Goal: Task Accomplishment & Management: Complete application form

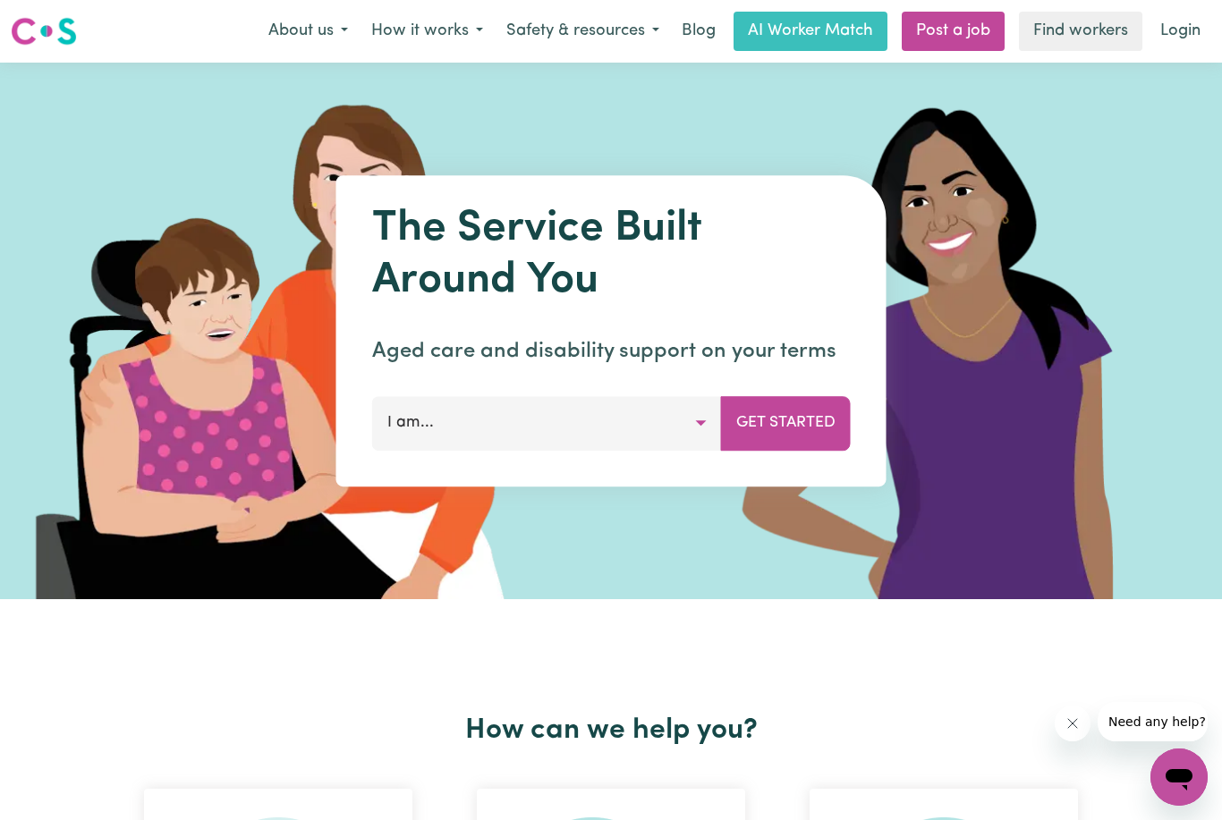
click at [701, 442] on button "I am..." at bounding box center [547, 423] width 350 height 54
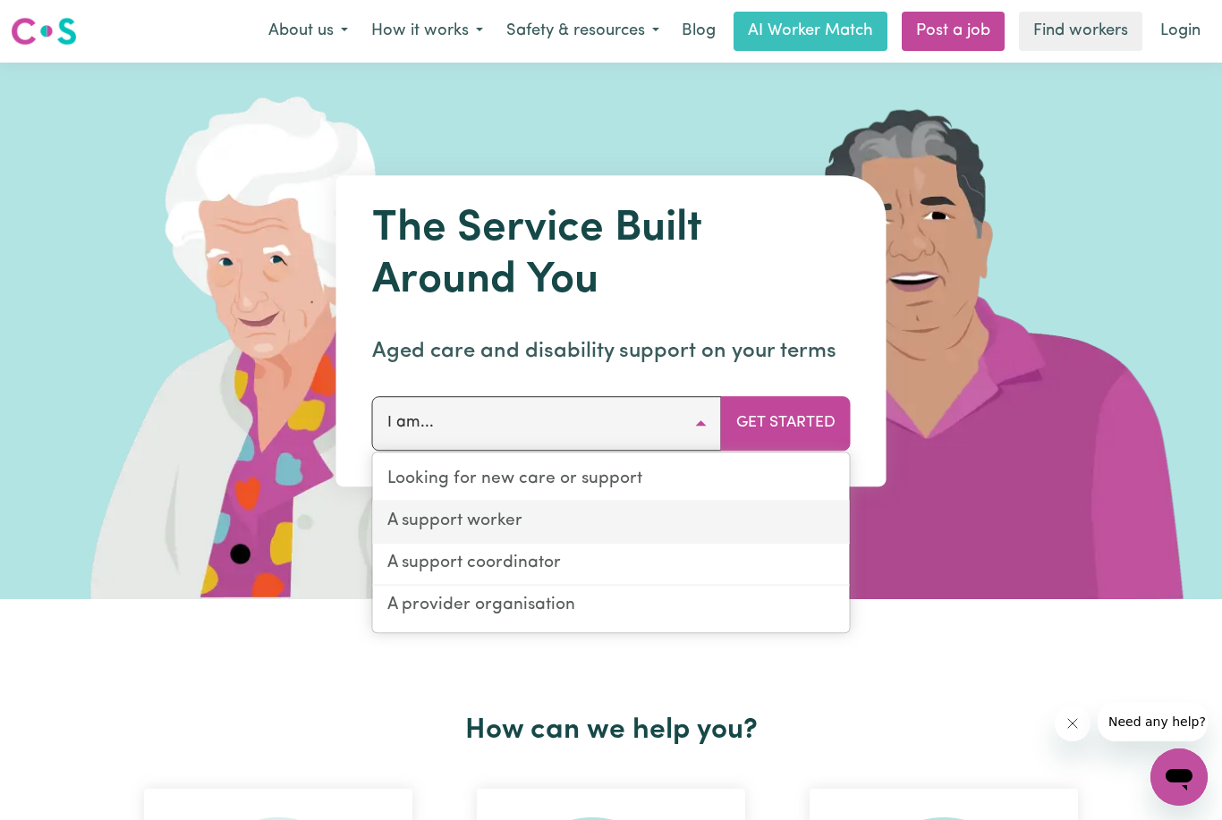
click at [700, 527] on link "A support worker" at bounding box center [611, 523] width 477 height 42
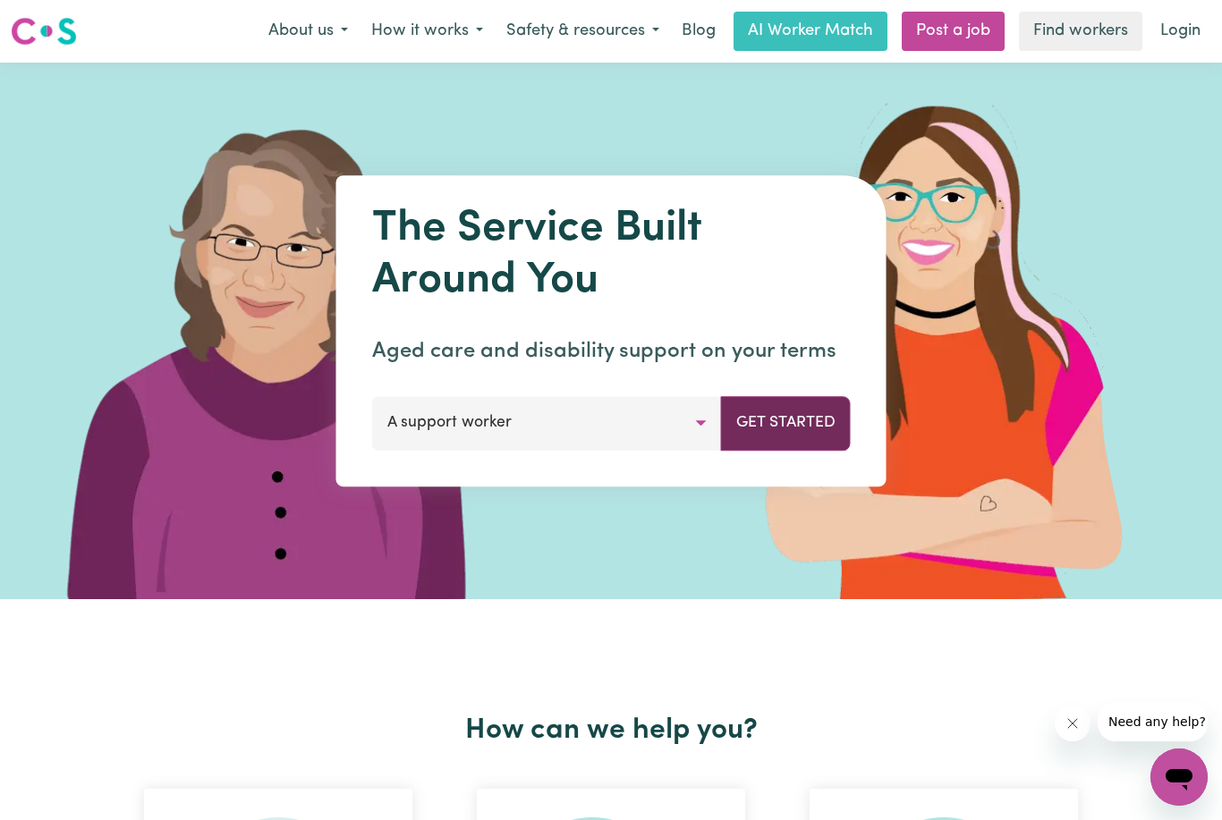
click at [818, 448] on button "Get Started" at bounding box center [786, 423] width 130 height 54
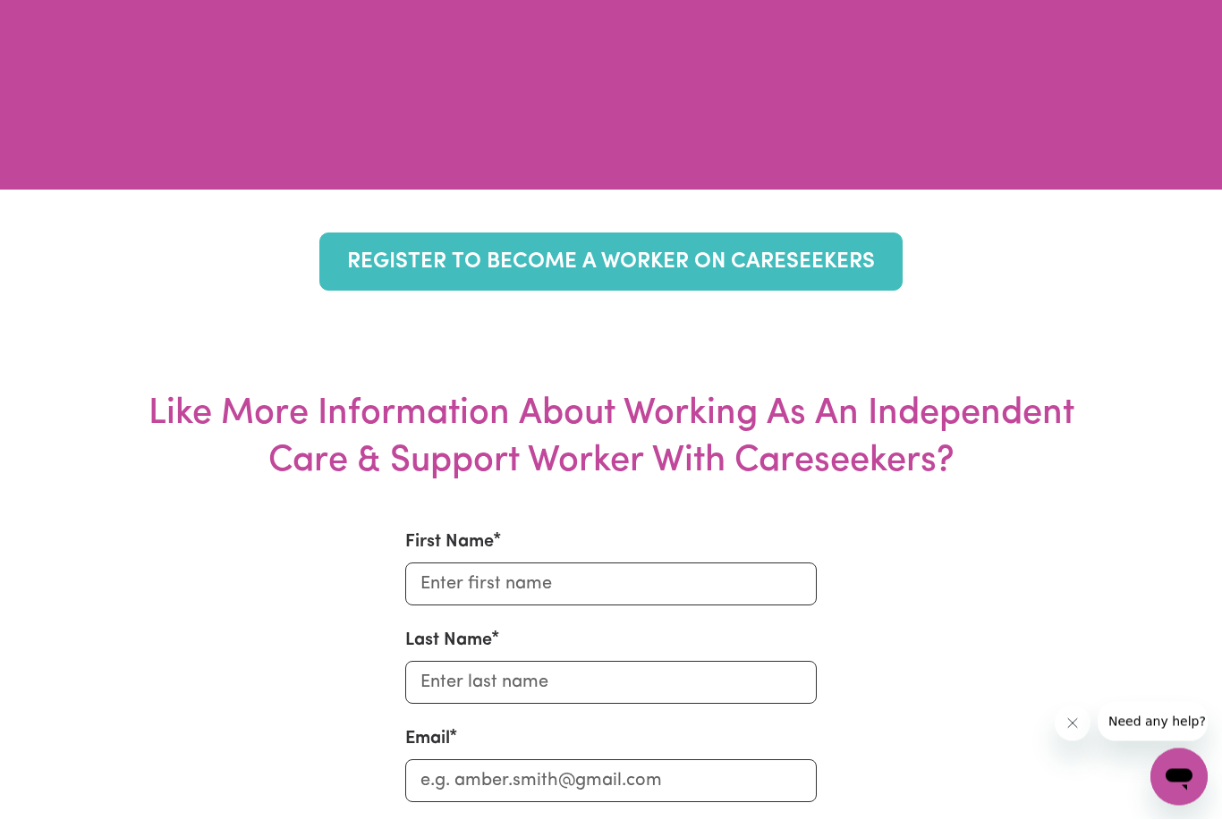
scroll to position [6955, 0]
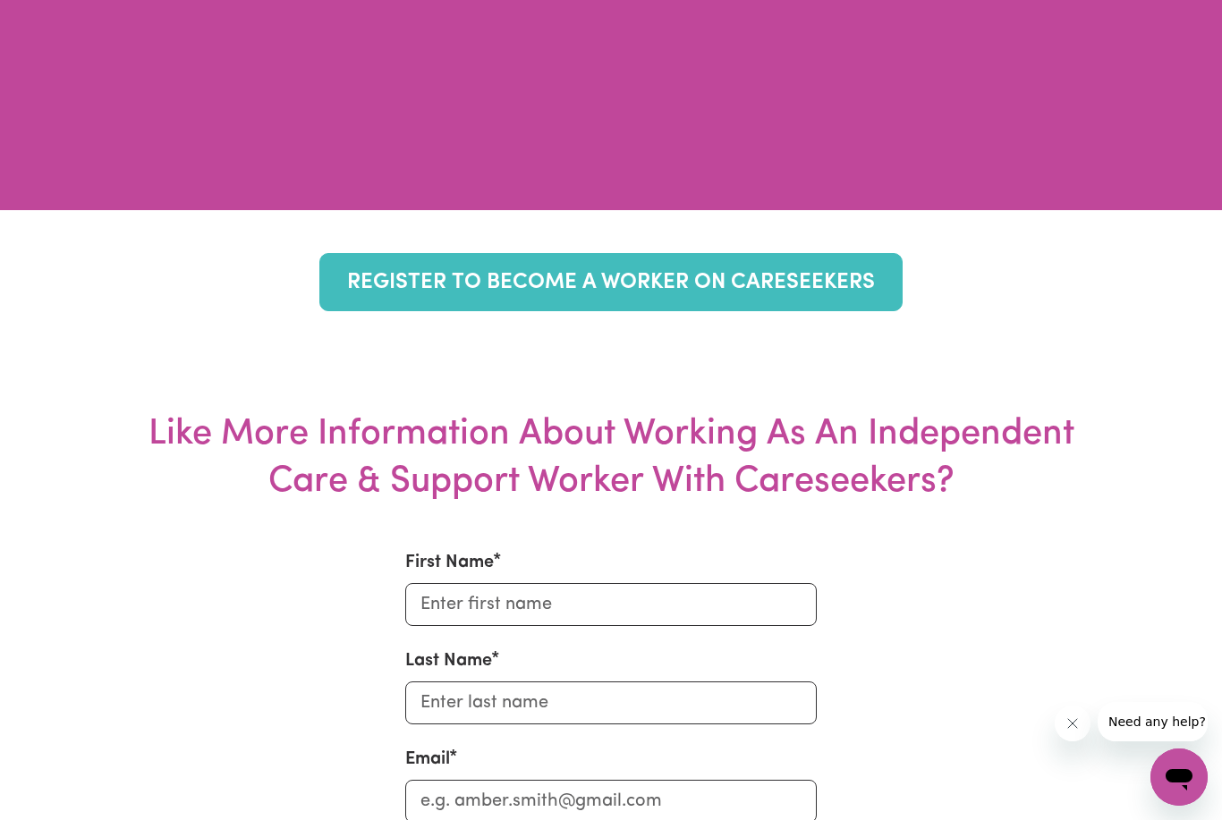
click at [850, 311] on link "REGISTER TO BECOME A WORKER ON CARESEEKERS" at bounding box center [610, 282] width 582 height 58
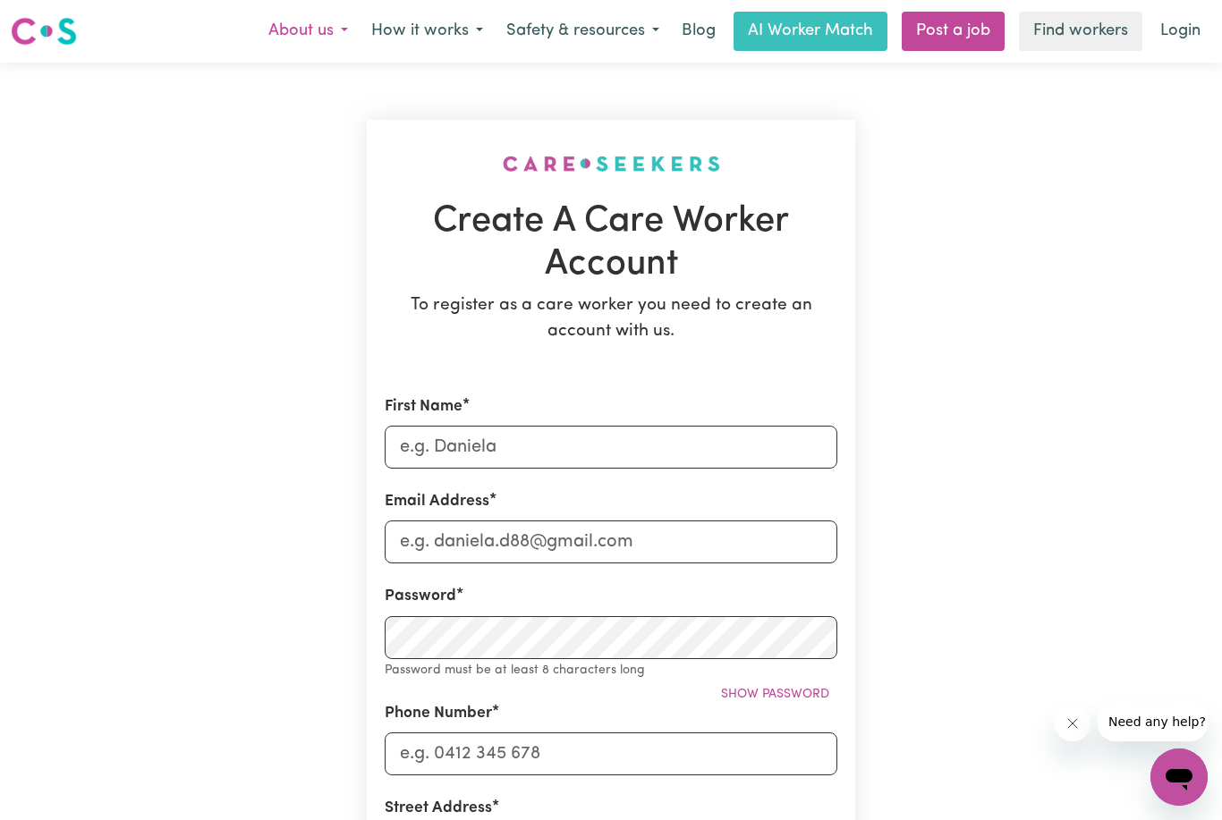
click at [293, 38] on button "About us" at bounding box center [308, 32] width 103 height 38
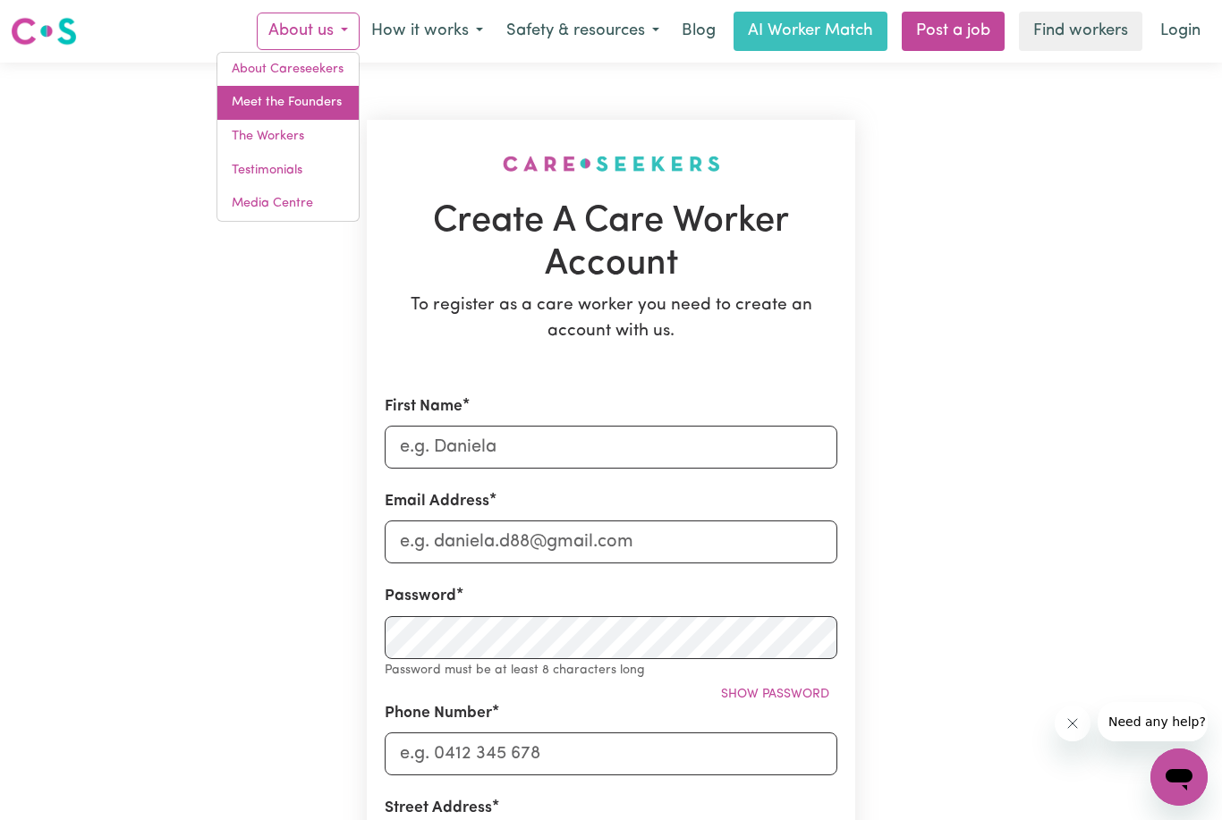
click at [242, 109] on link "Meet the Founders" at bounding box center [287, 103] width 141 height 34
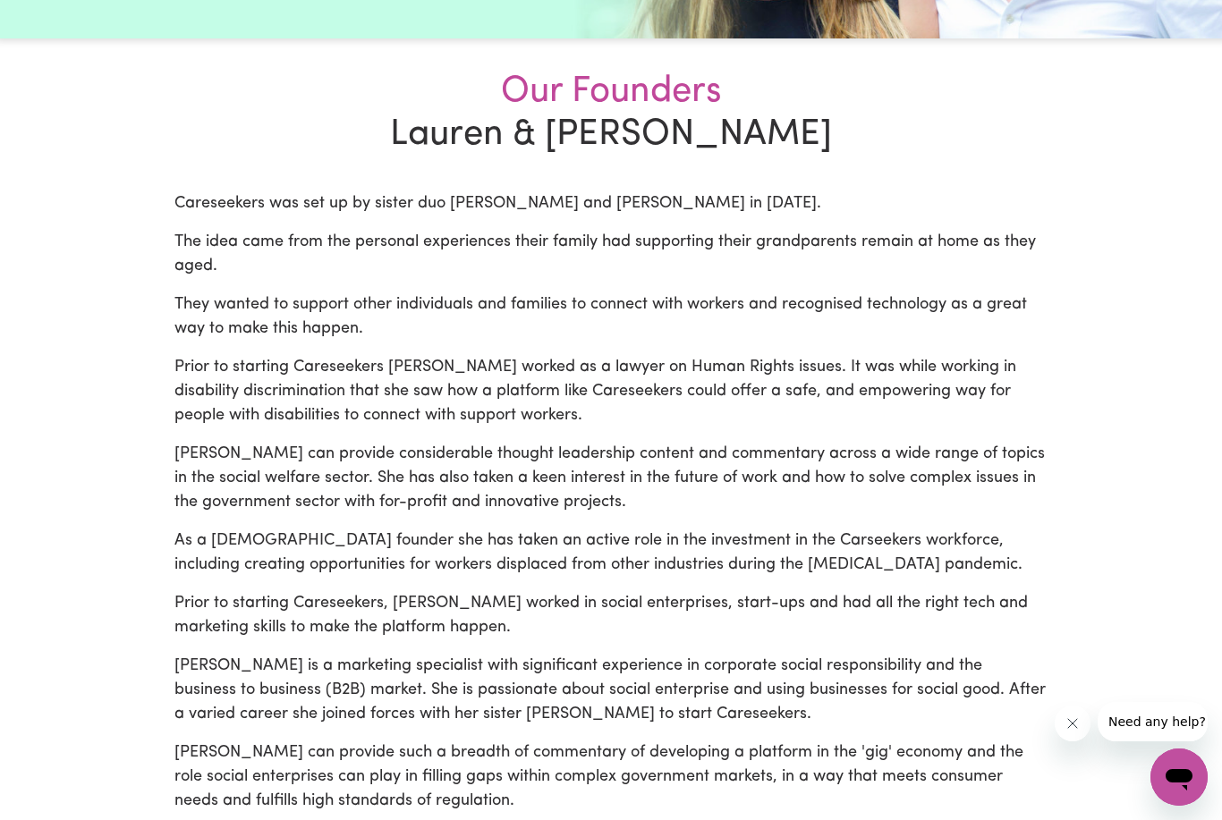
scroll to position [381, 0]
